Goal: Transaction & Acquisition: Book appointment/travel/reservation

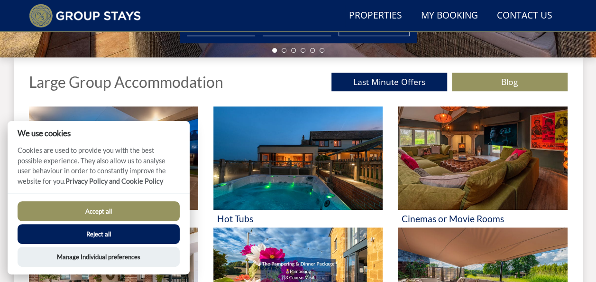
scroll to position [312, 0]
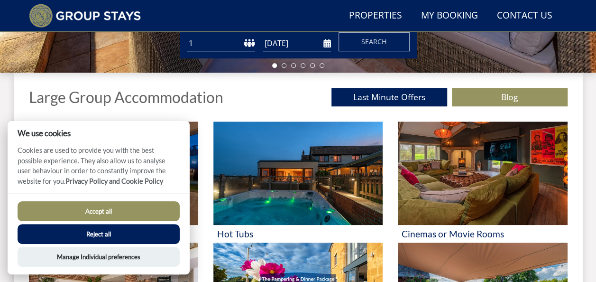
click at [92, 211] on button "Accept all" at bounding box center [99, 211] width 162 height 20
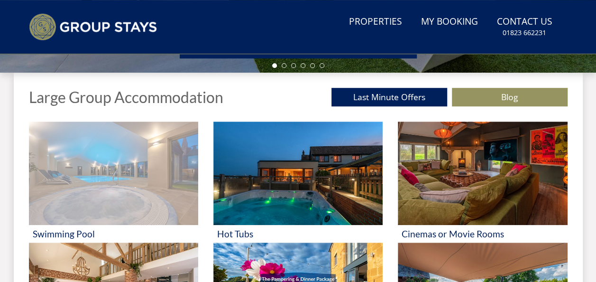
click at [135, 154] on img at bounding box center [113, 172] width 169 height 103
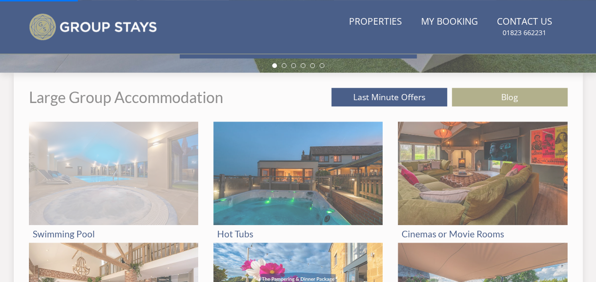
click at [153, 167] on img at bounding box center [113, 172] width 169 height 103
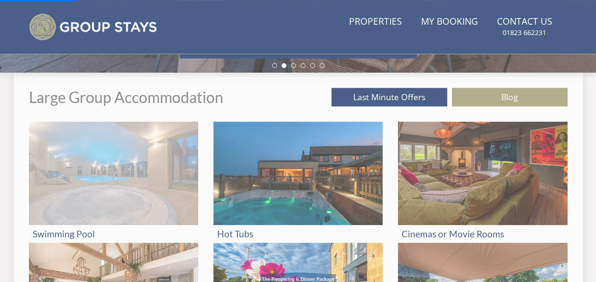
click at [119, 195] on img at bounding box center [113, 172] width 169 height 103
click at [75, 231] on h3 "Swimming Pool" at bounding box center [114, 234] width 162 height 10
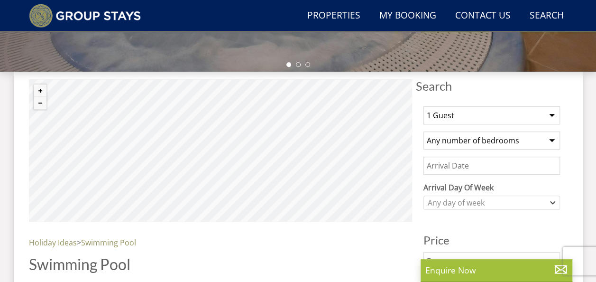
scroll to position [319, 0]
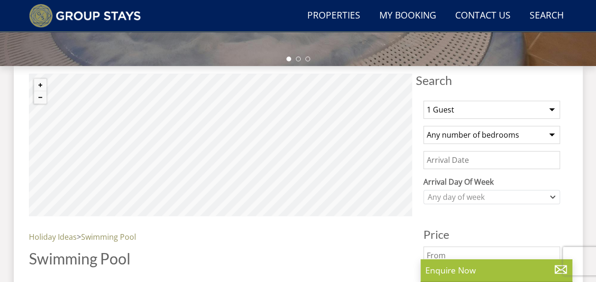
click at [470, 106] on select "1 Guest 2 Guests 3 Guests 4 Guests 5 Guests 6 Guests 7 Guests 8 Guests 9 Guests…" at bounding box center [492, 110] width 137 height 18
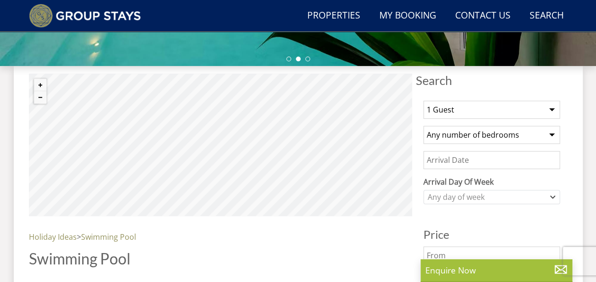
select select "8"
click at [424, 101] on select "1 Guest 2 Guests 3 Guests 4 Guests 5 Guests 6 Guests 7 Guests 8 Guests 9 Guests…" at bounding box center [492, 110] width 137 height 18
click at [477, 136] on select "Any number of bedrooms 1 Bedroom 2 Bedrooms 3 Bedrooms 4 Bedrooms 5 Bedrooms 6 …" at bounding box center [492, 135] width 137 height 18
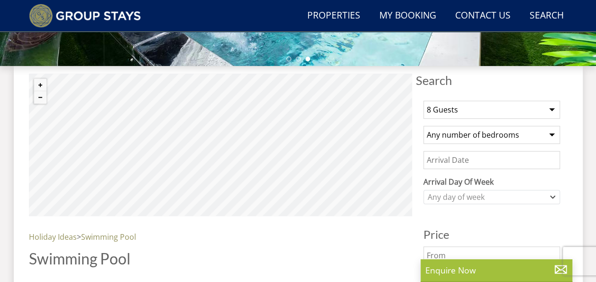
select select "8"
click at [424, 126] on select "Any number of bedrooms 1 Bedroom 2 Bedrooms 3 Bedrooms 4 Bedrooms 5 Bedrooms 6 …" at bounding box center [492, 135] width 137 height 18
click at [476, 163] on input "Date" at bounding box center [492, 160] width 137 height 18
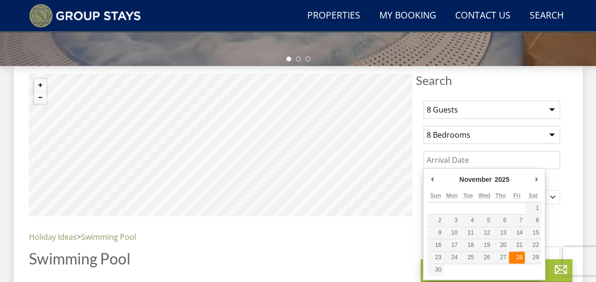
type input "[DATE]"
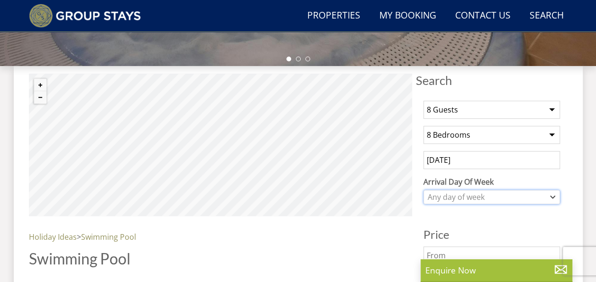
click at [496, 197] on div "Any day of week" at bounding box center [486, 197] width 123 height 10
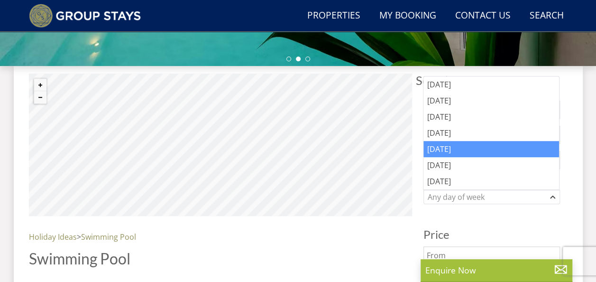
click at [473, 152] on div "[DATE]" at bounding box center [492, 149] width 136 height 16
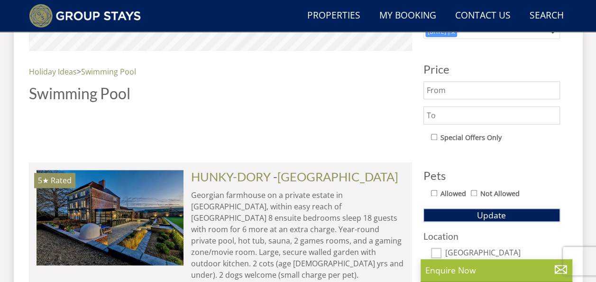
scroll to position [501, 0]
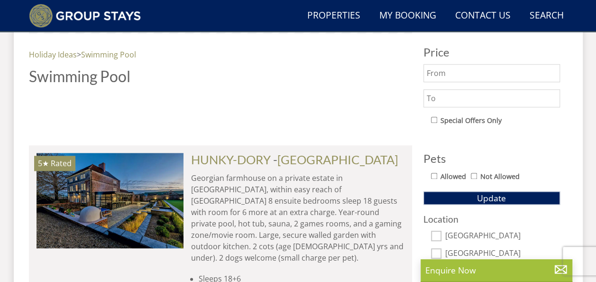
click at [471, 75] on input "text" at bounding box center [492, 73] width 137 height 18
click at [482, 198] on span "Update" at bounding box center [491, 197] width 29 height 11
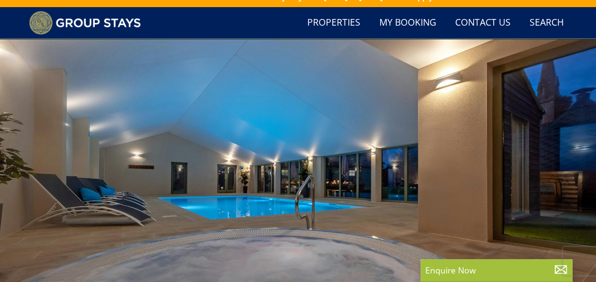
scroll to position [331, 0]
